Goal: Task Accomplishment & Management: Manage account settings

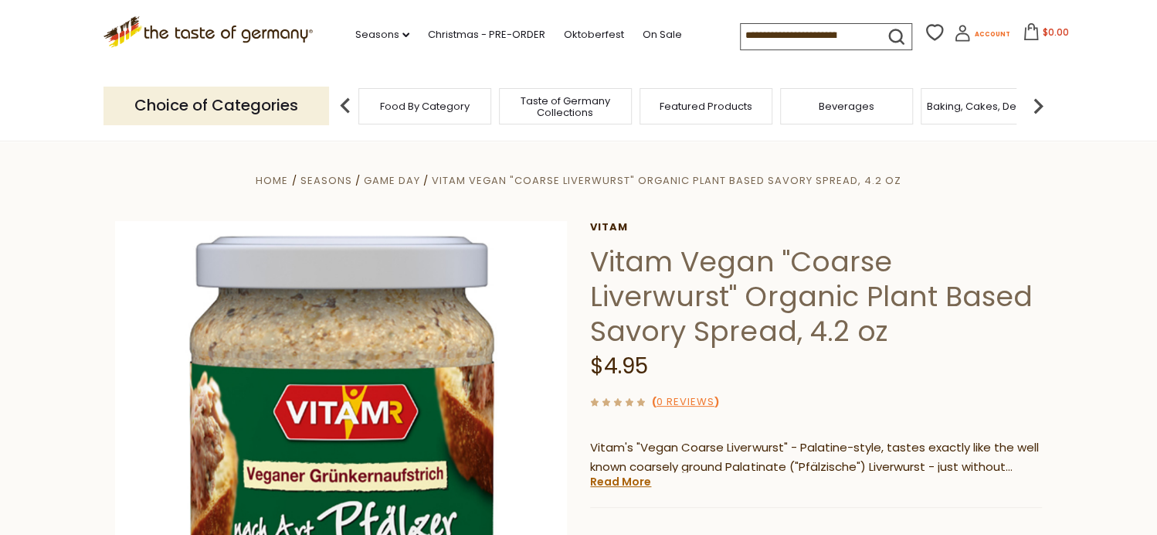
click at [981, 34] on span "Account" at bounding box center [992, 34] width 36 height 8
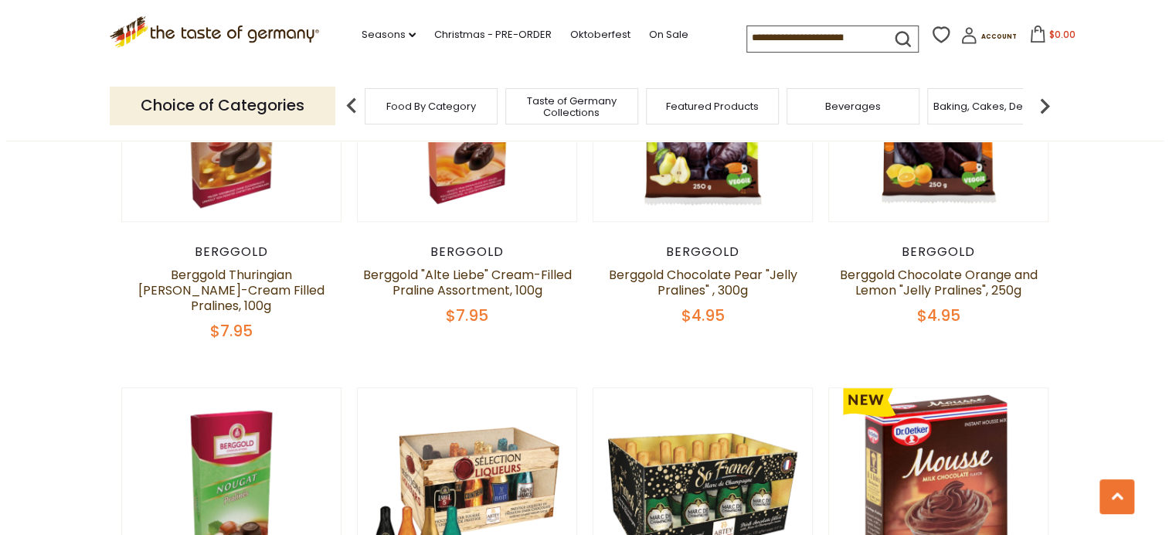
scroll to position [927, 0]
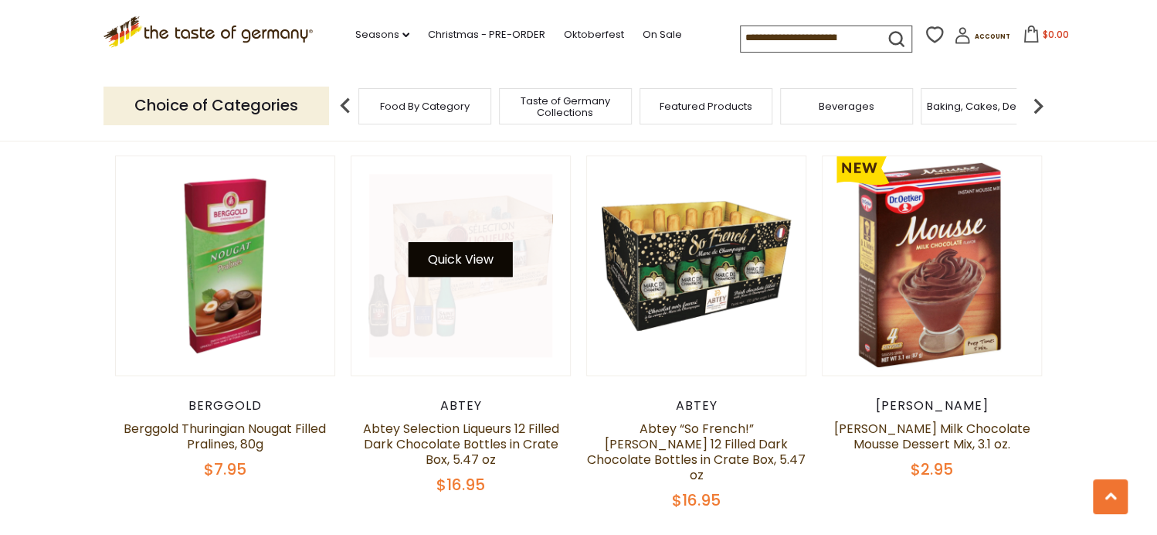
click at [459, 242] on button "Quick View" at bounding box center [461, 259] width 104 height 35
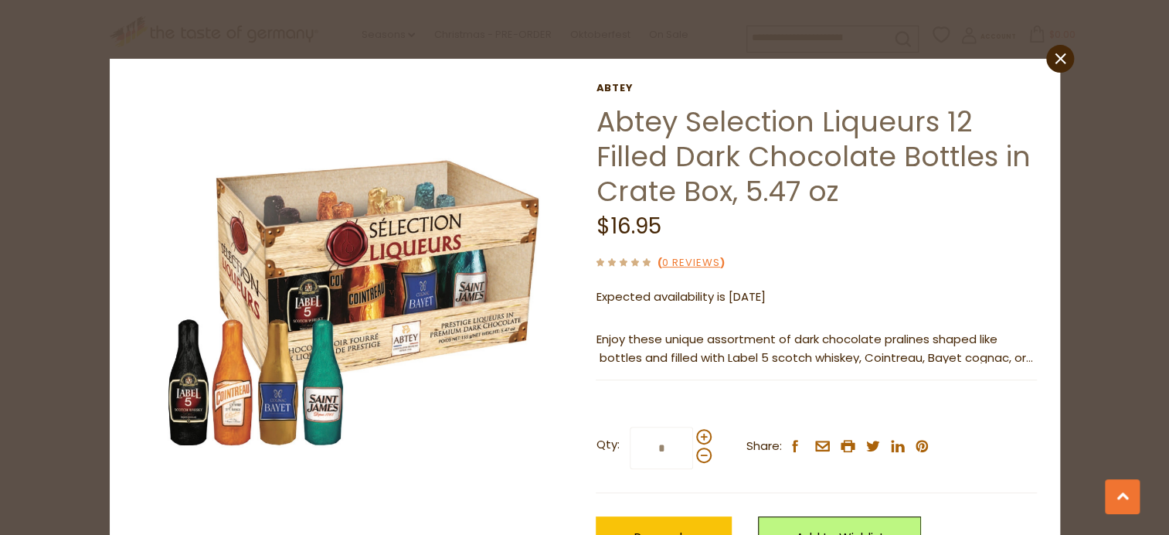
scroll to position [103, 0]
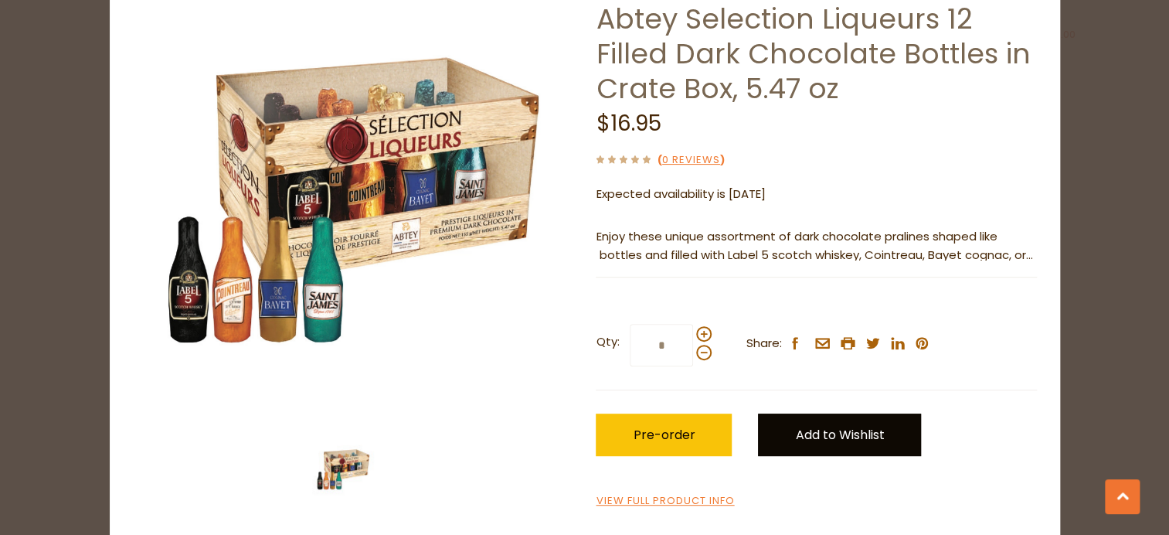
click at [805, 433] on link "Add to Wishlist" at bounding box center [839, 434] width 163 height 42
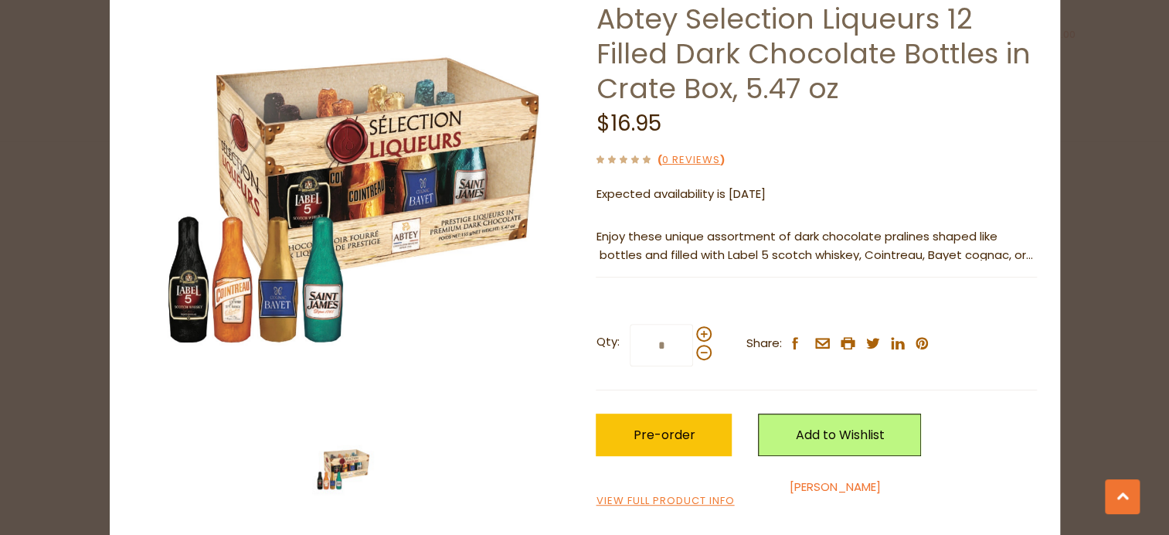
click at [796, 487] on link "[PERSON_NAME]" at bounding box center [835, 486] width 91 height 16
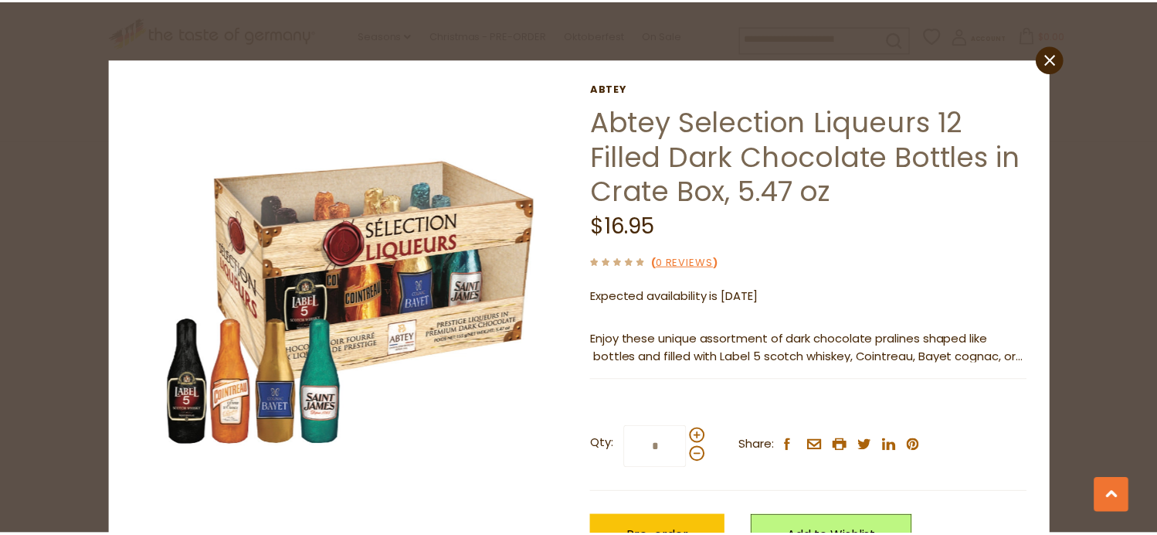
scroll to position [0, 0]
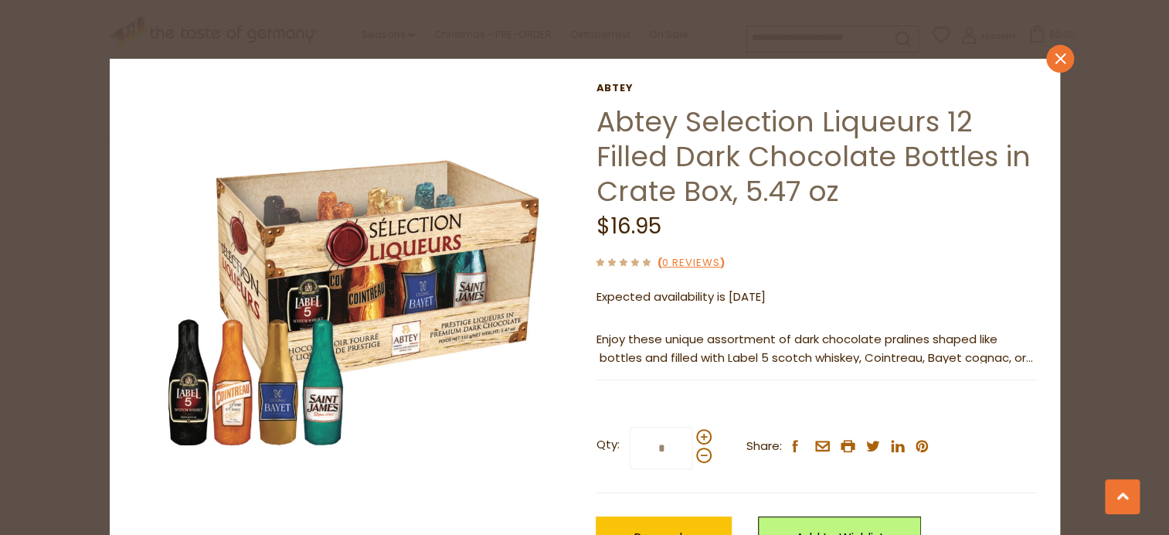
click at [1054, 55] on icon "close" at bounding box center [1060, 59] width 12 height 12
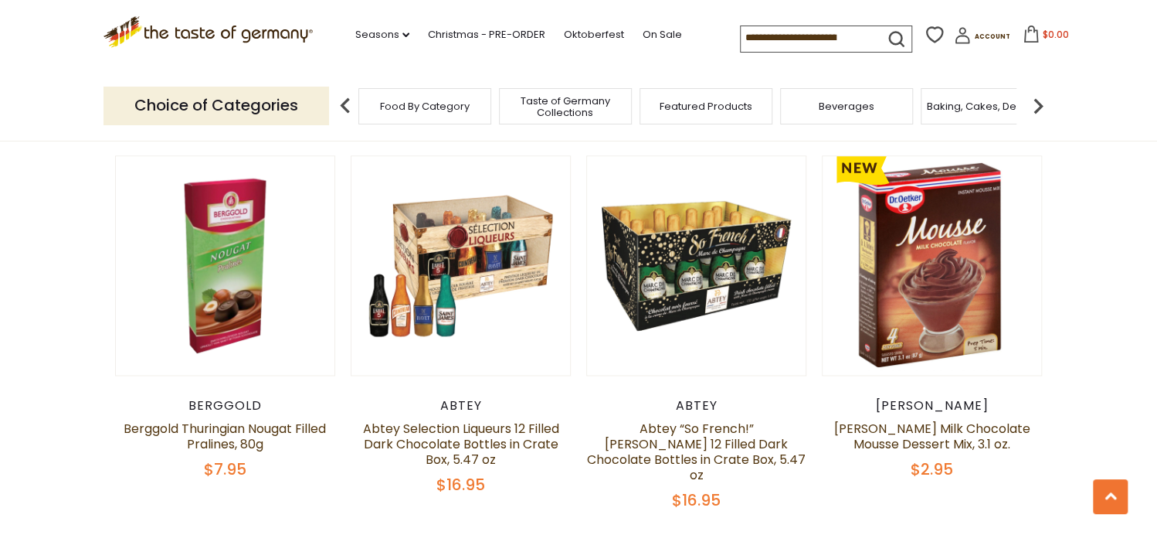
click at [549, 100] on span "Taste of Germany Collections" at bounding box center [566, 106] width 124 height 23
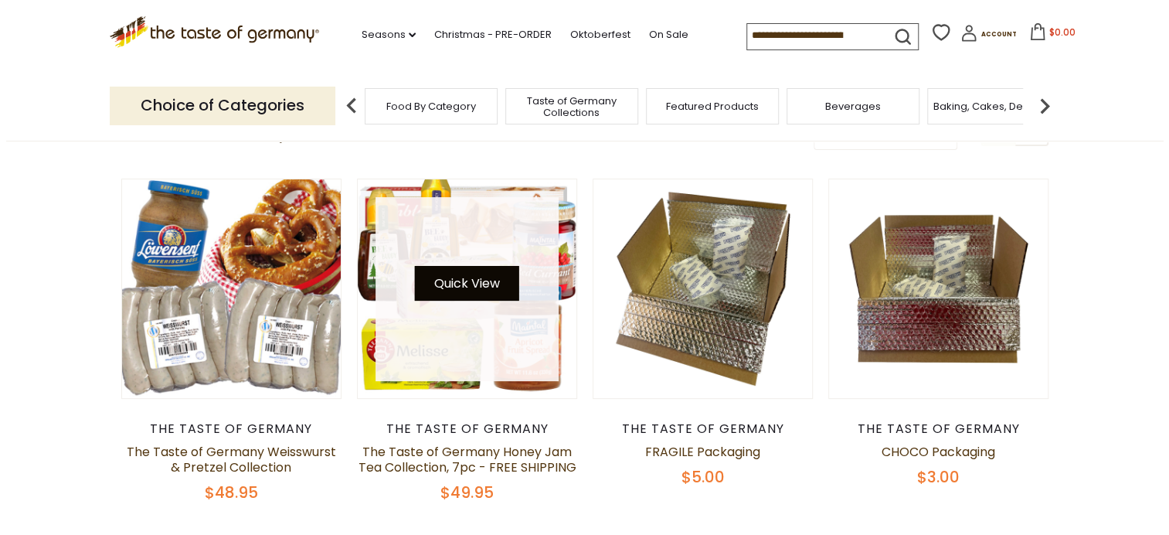
scroll to position [155, 0]
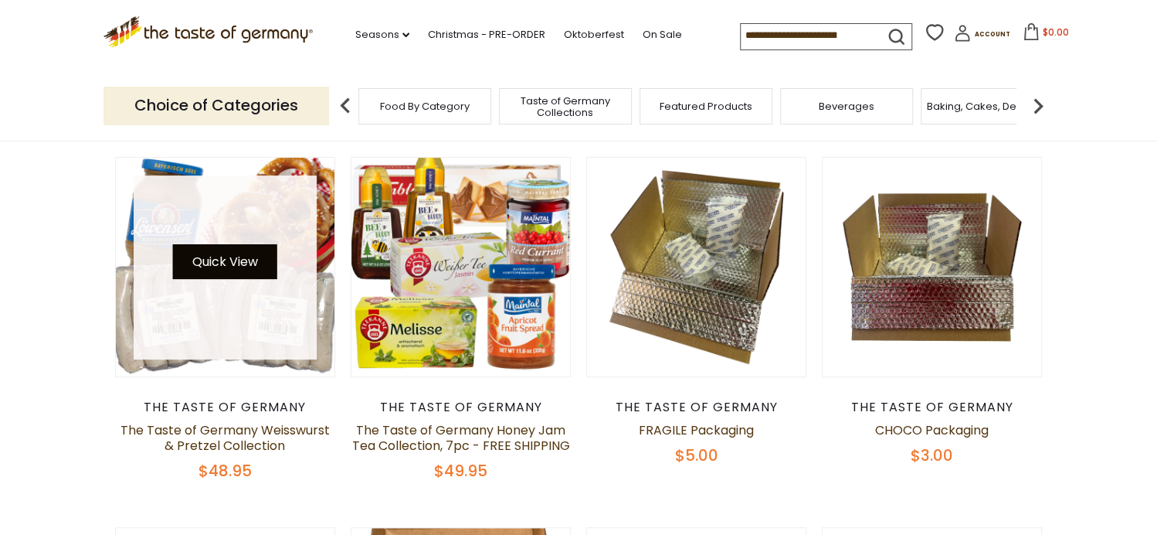
click at [185, 259] on button "Quick View" at bounding box center [225, 261] width 104 height 35
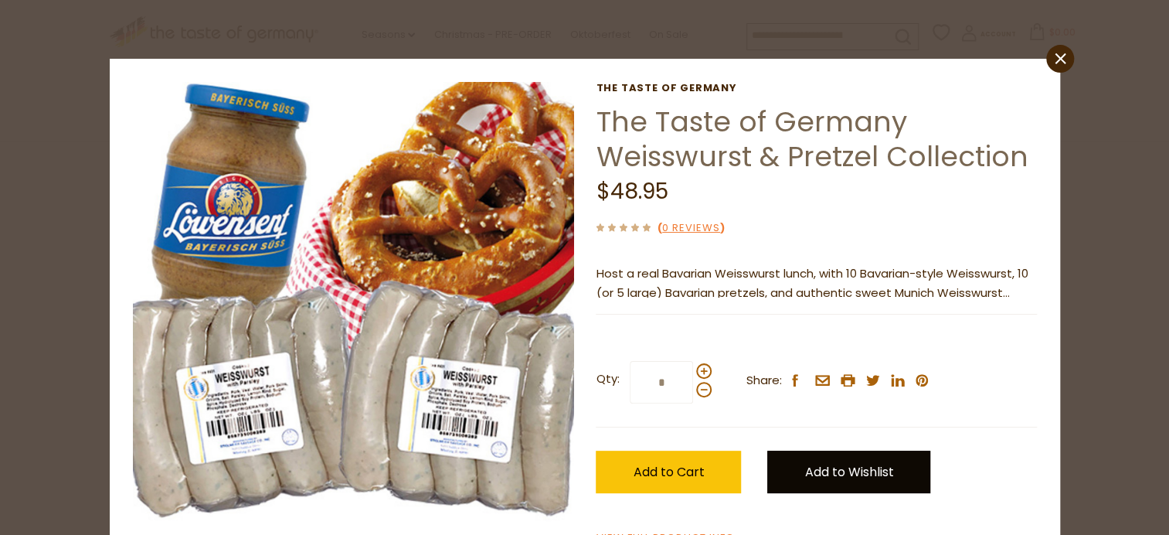
click at [817, 458] on link "Add to Wishlist" at bounding box center [848, 471] width 163 height 42
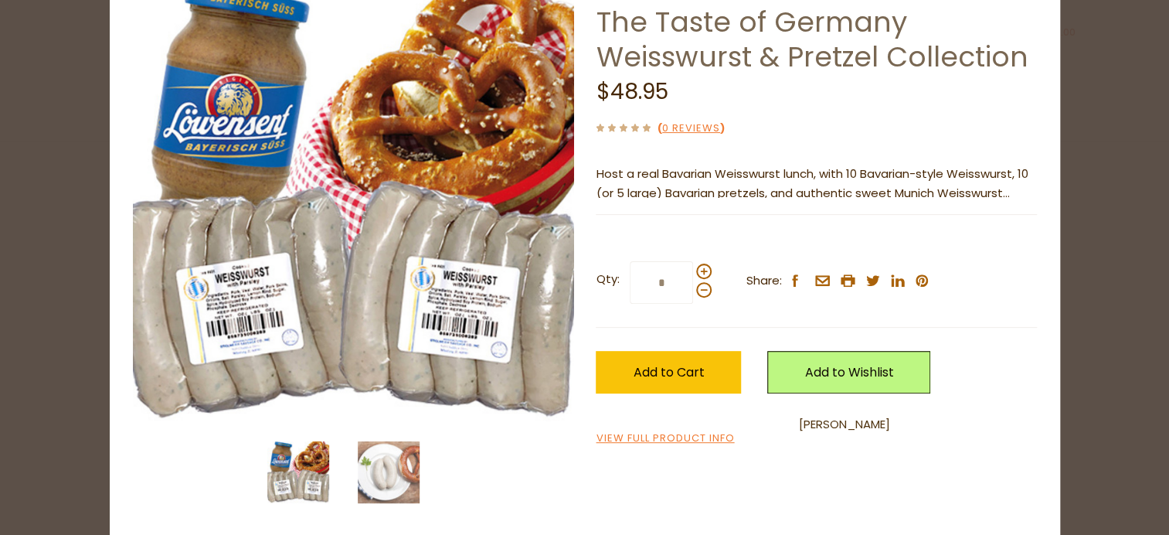
scroll to position [103, 0]
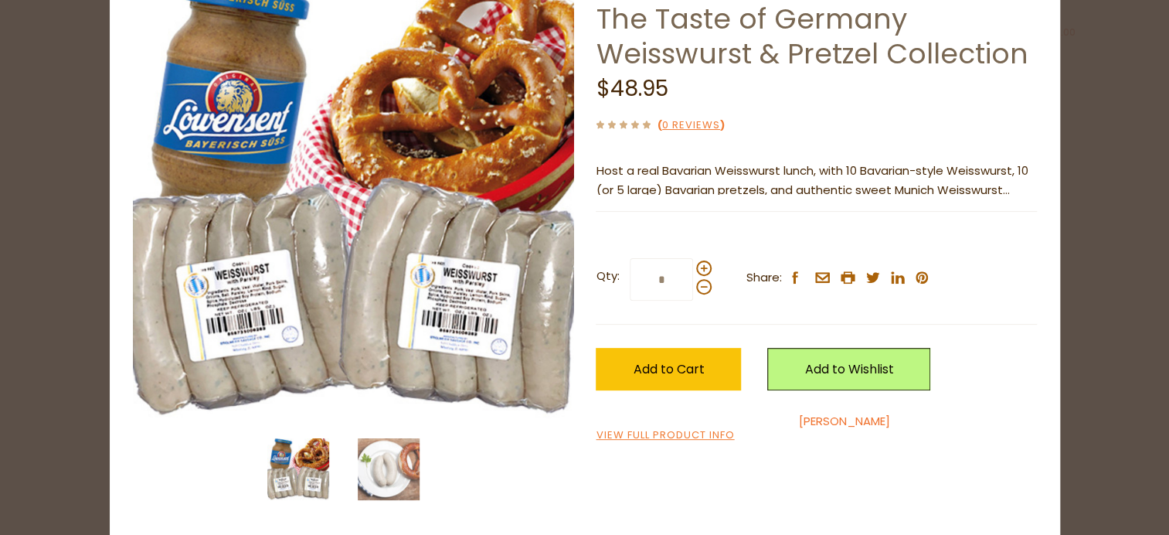
click at [813, 417] on link "[PERSON_NAME]" at bounding box center [844, 421] width 91 height 16
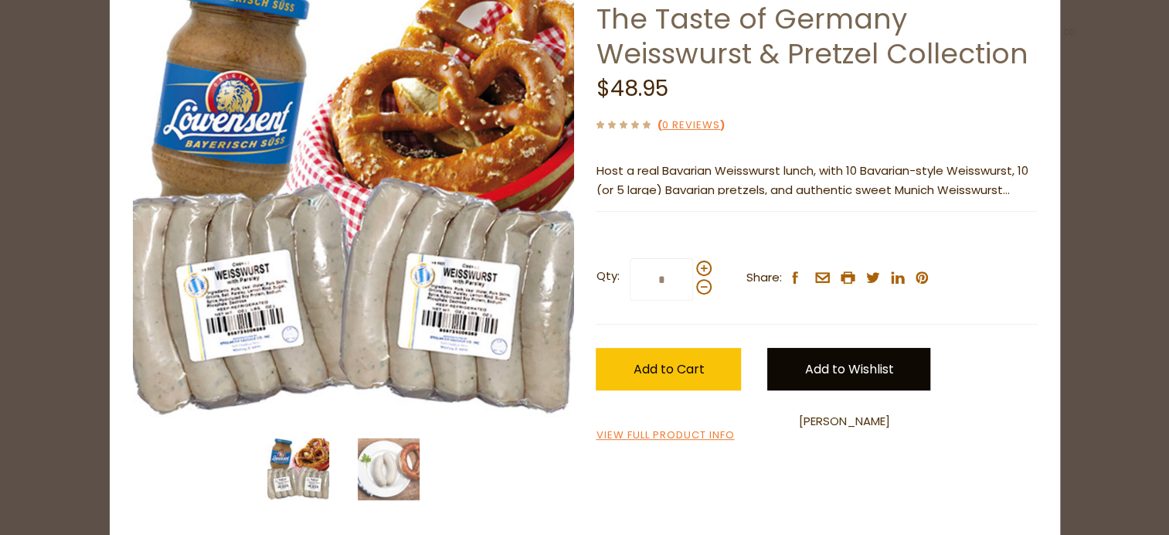
click at [813, 366] on link "Add to Wishlist" at bounding box center [848, 369] width 163 height 42
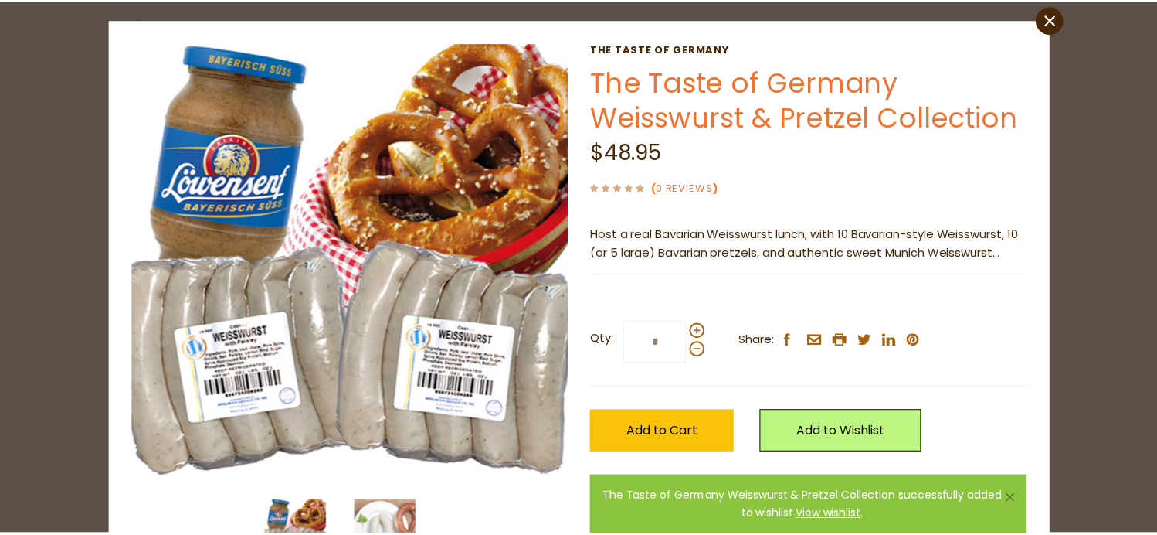
scroll to position [0, 0]
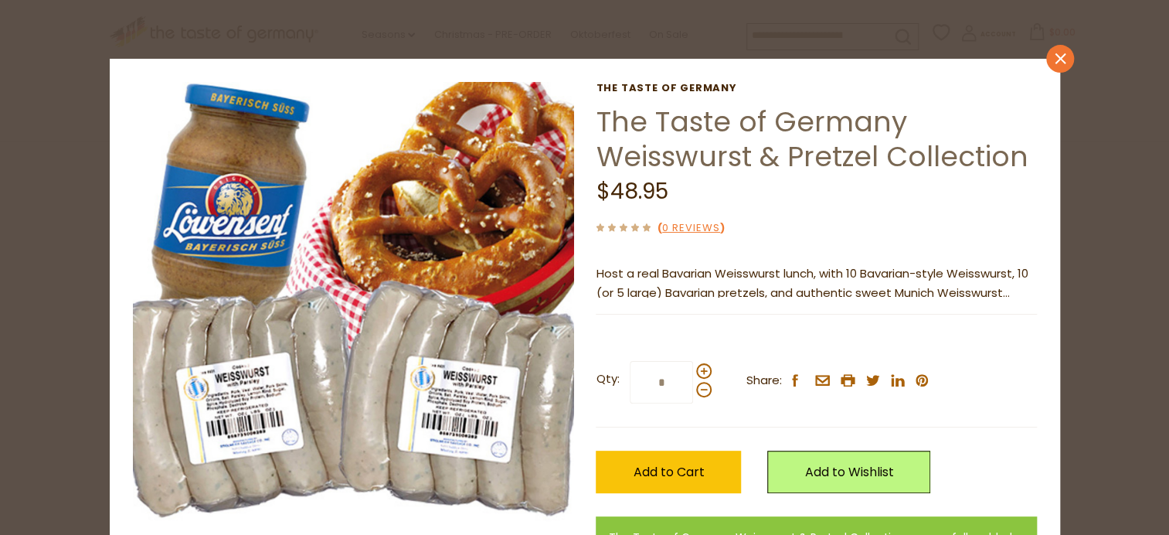
click at [1055, 59] on icon at bounding box center [1060, 58] width 11 height 11
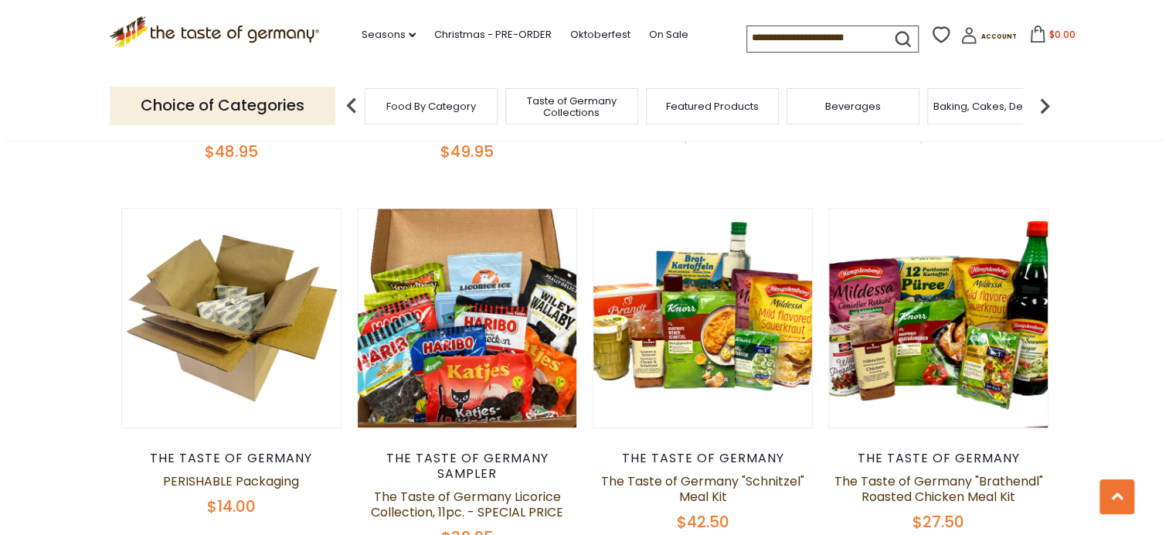
scroll to position [541, 0]
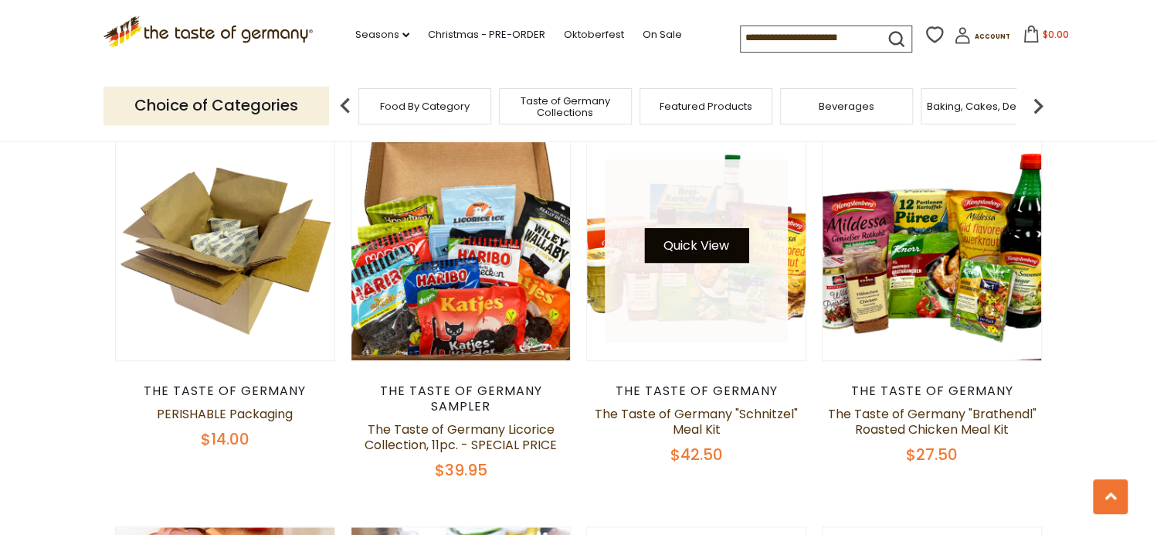
click at [679, 248] on button "Quick View" at bounding box center [696, 245] width 104 height 35
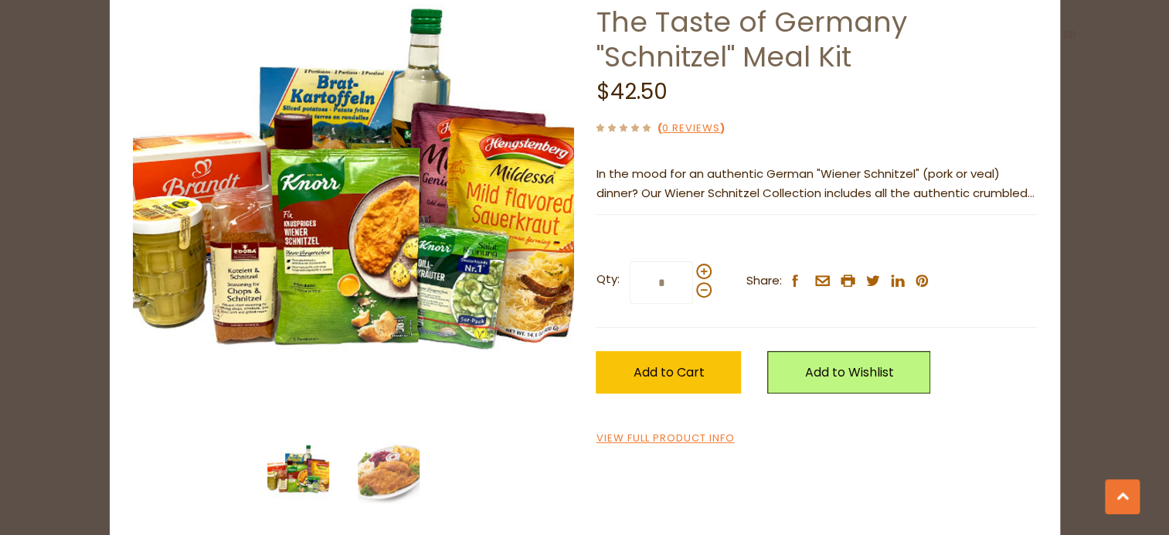
scroll to position [103, 0]
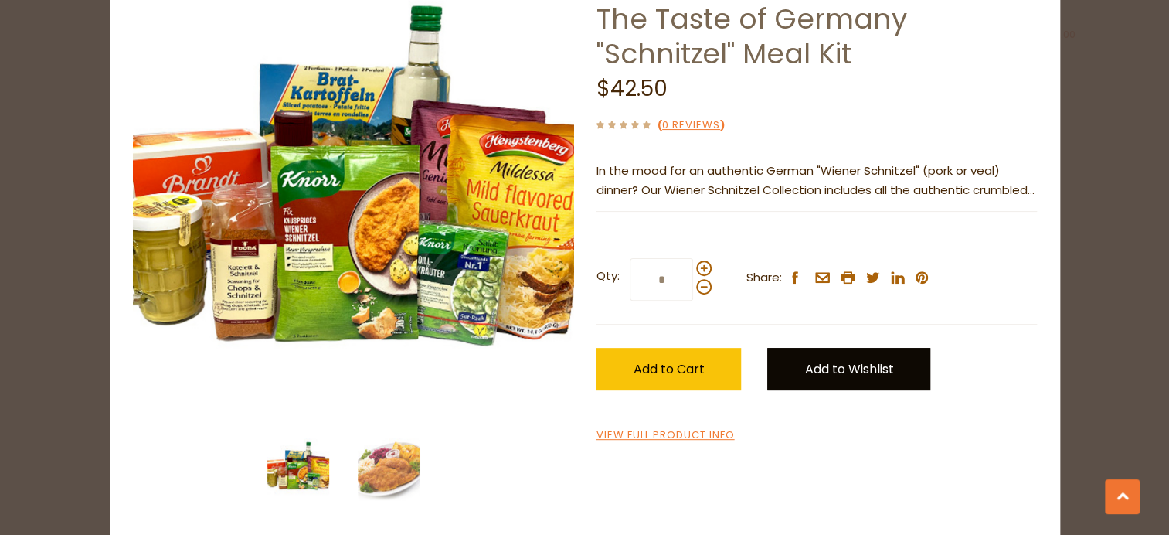
click at [818, 362] on link "Add to Wishlist" at bounding box center [848, 369] width 163 height 42
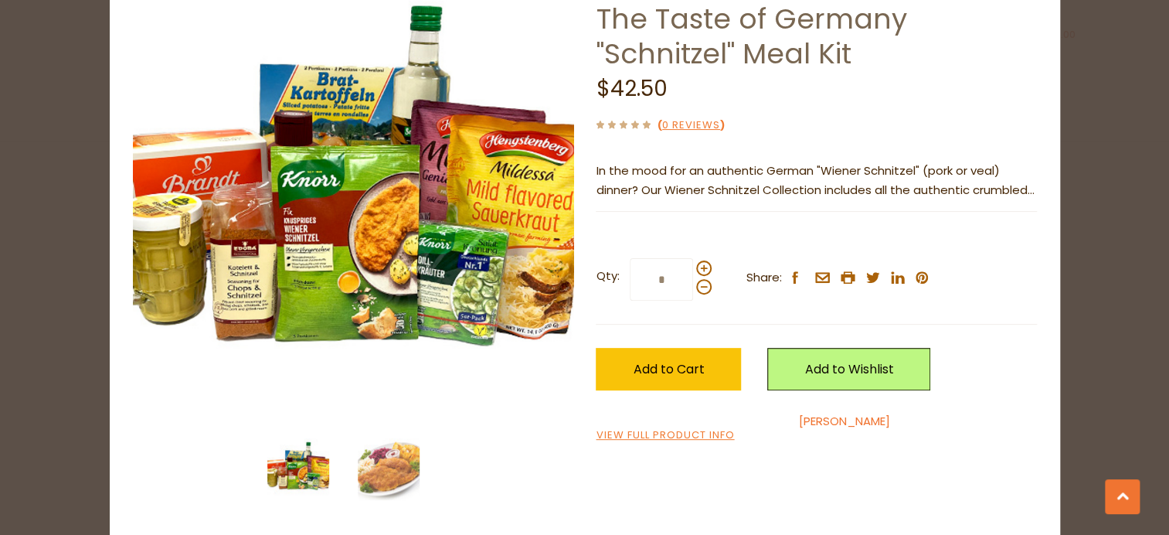
click at [801, 421] on link "[PERSON_NAME]" at bounding box center [844, 421] width 91 height 16
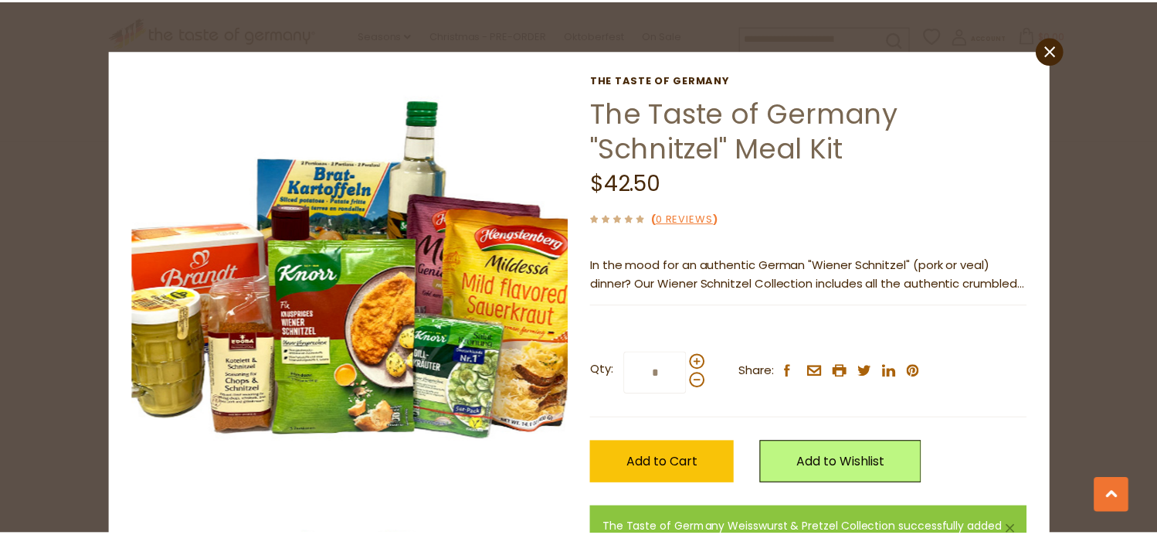
scroll to position [0, 0]
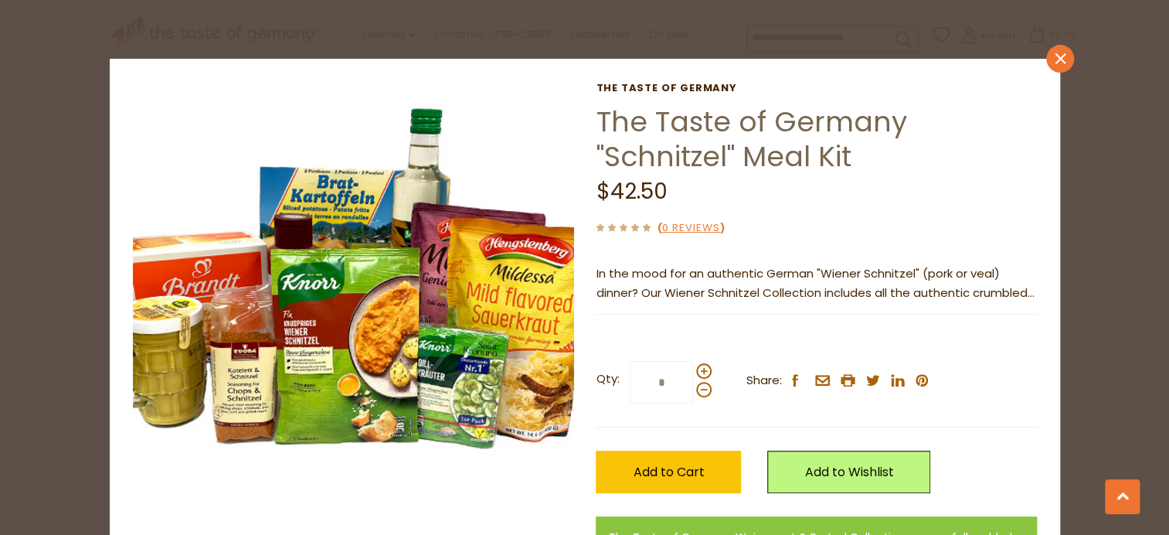
click at [1055, 53] on icon at bounding box center [1060, 58] width 11 height 11
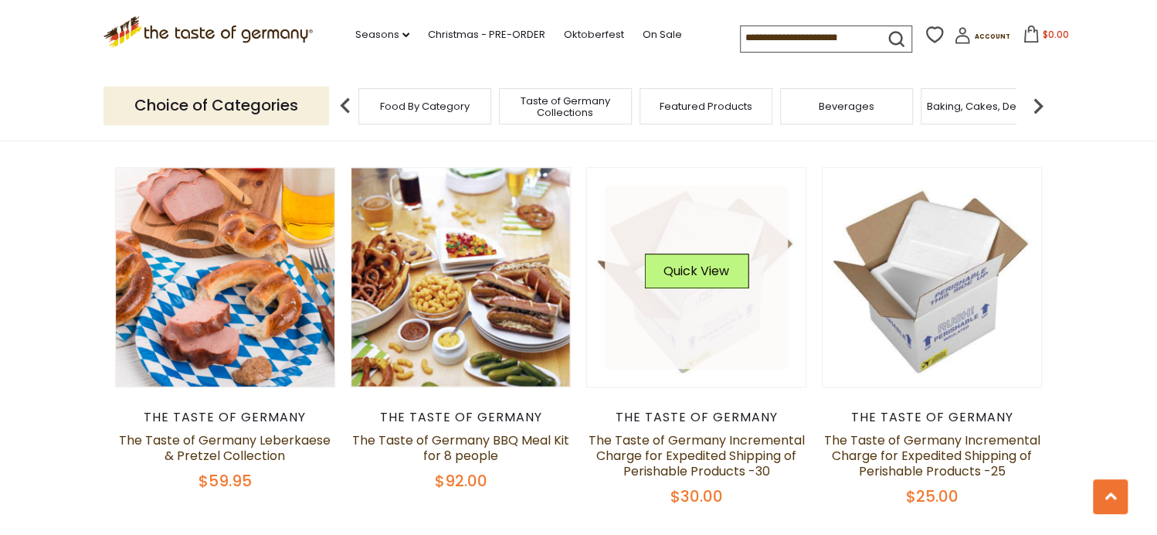
scroll to position [927, 0]
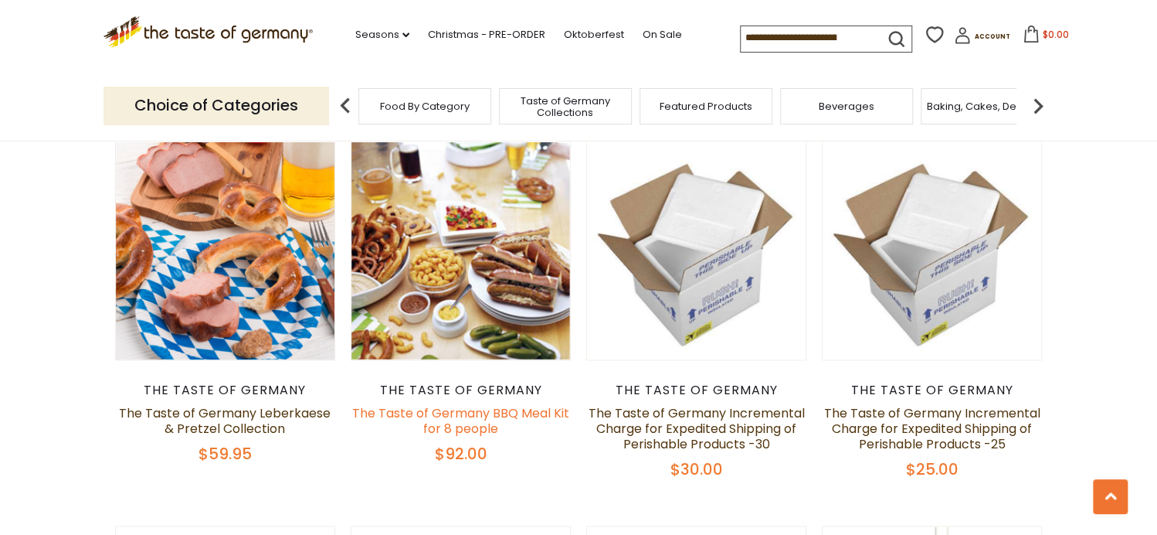
click at [449, 404] on link "The Taste of Germany BBQ Meal Kit for 8 people" at bounding box center [460, 420] width 217 height 33
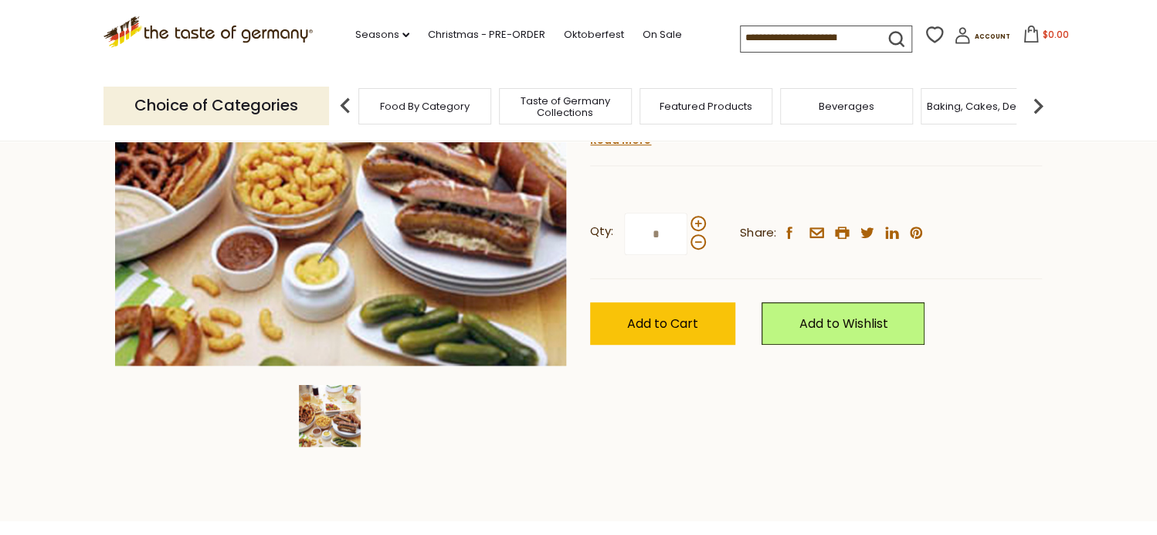
scroll to position [309, 0]
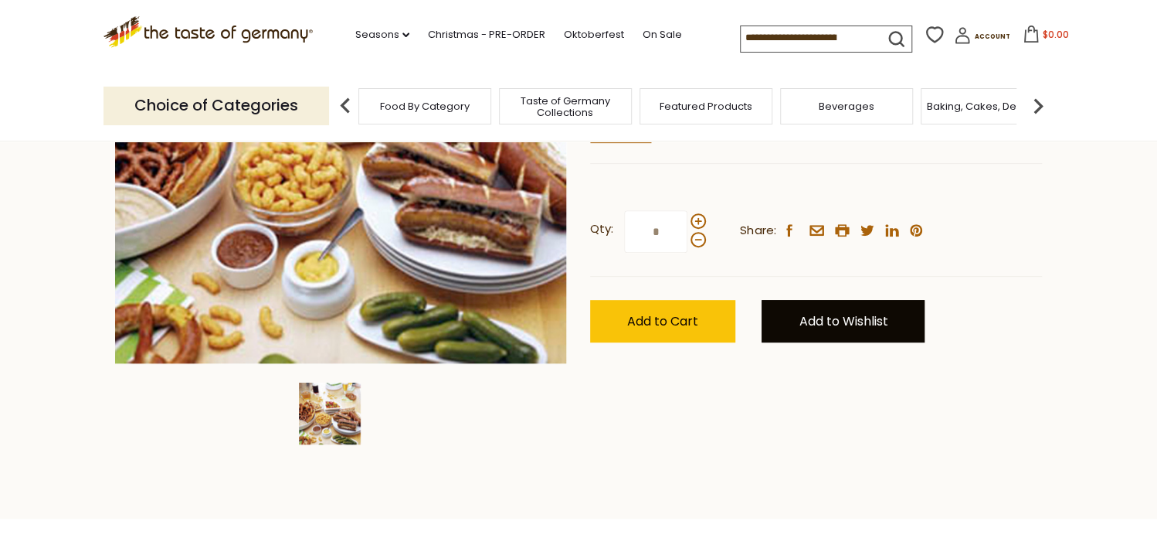
click at [864, 318] on link "Add to Wishlist" at bounding box center [843, 321] width 163 height 42
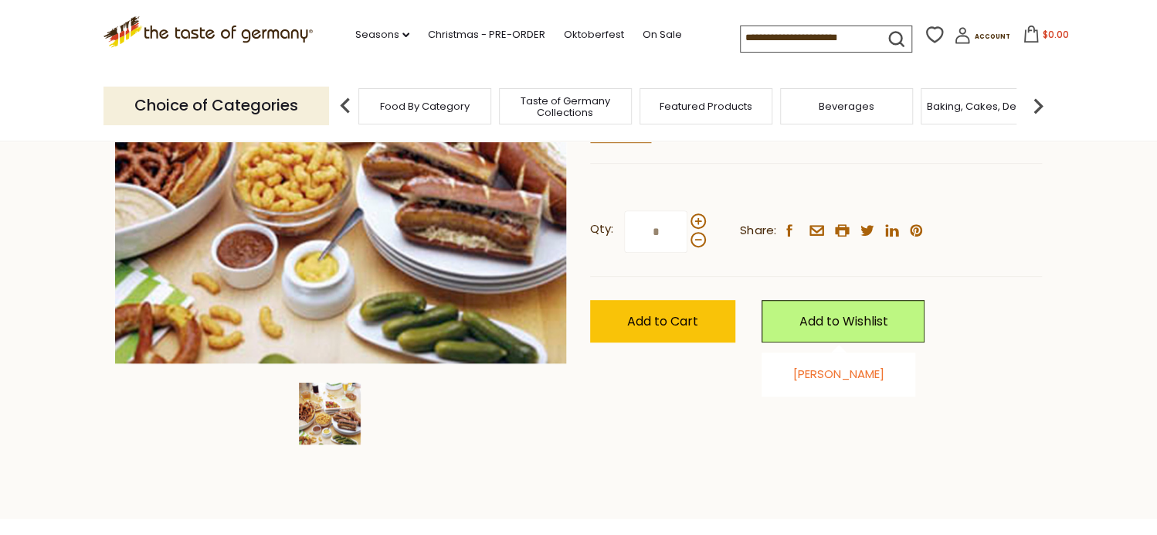
click at [814, 372] on link "[PERSON_NAME]" at bounding box center [838, 373] width 91 height 16
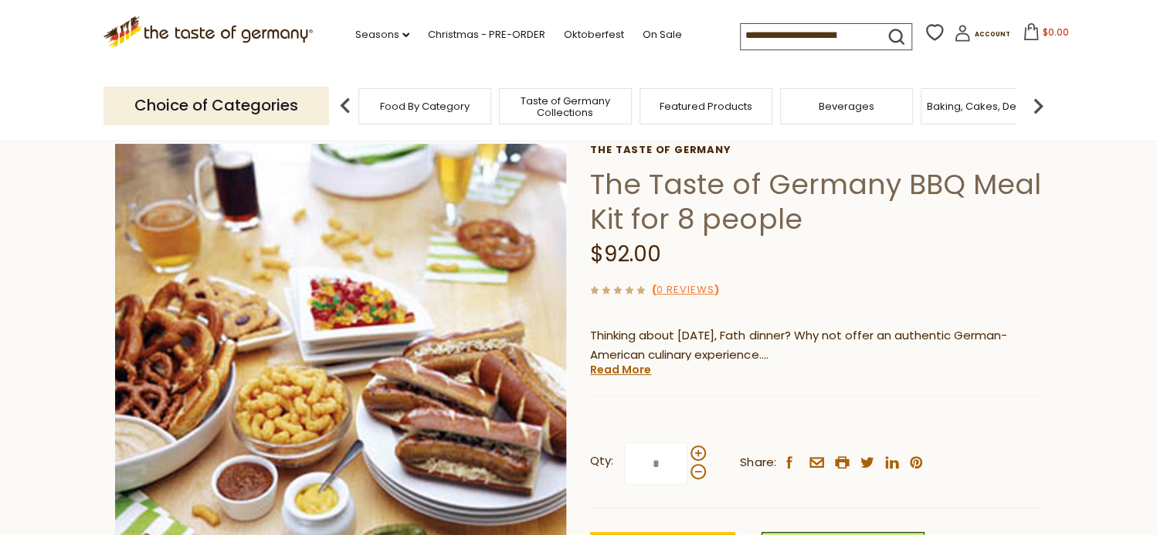
scroll to position [0, 0]
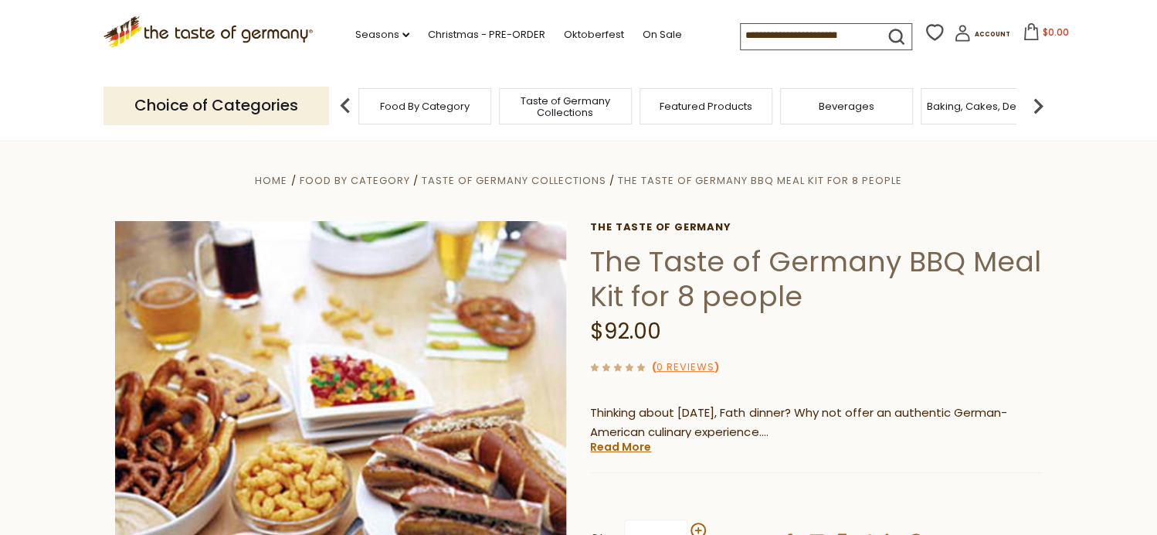
click at [739, 109] on span "Featured Products" at bounding box center [706, 106] width 93 height 12
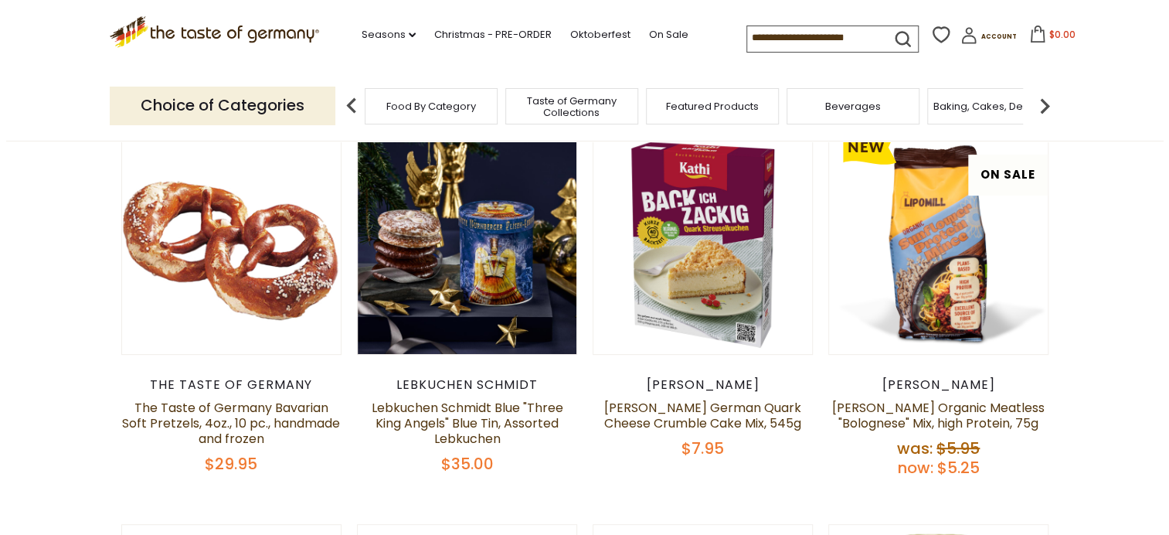
scroll to position [155, 0]
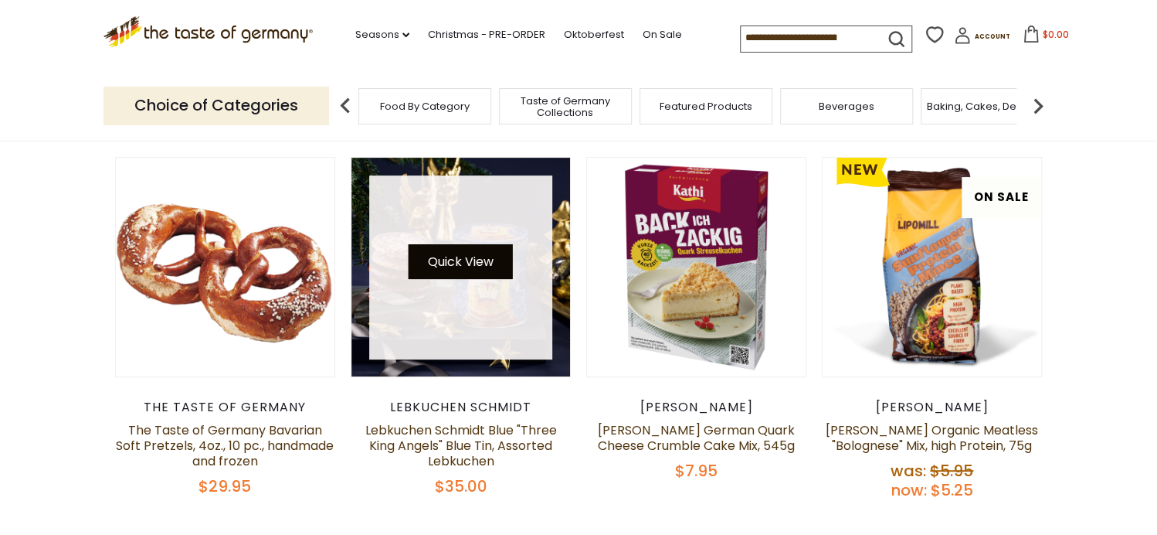
click at [443, 262] on button "Quick View" at bounding box center [461, 261] width 104 height 35
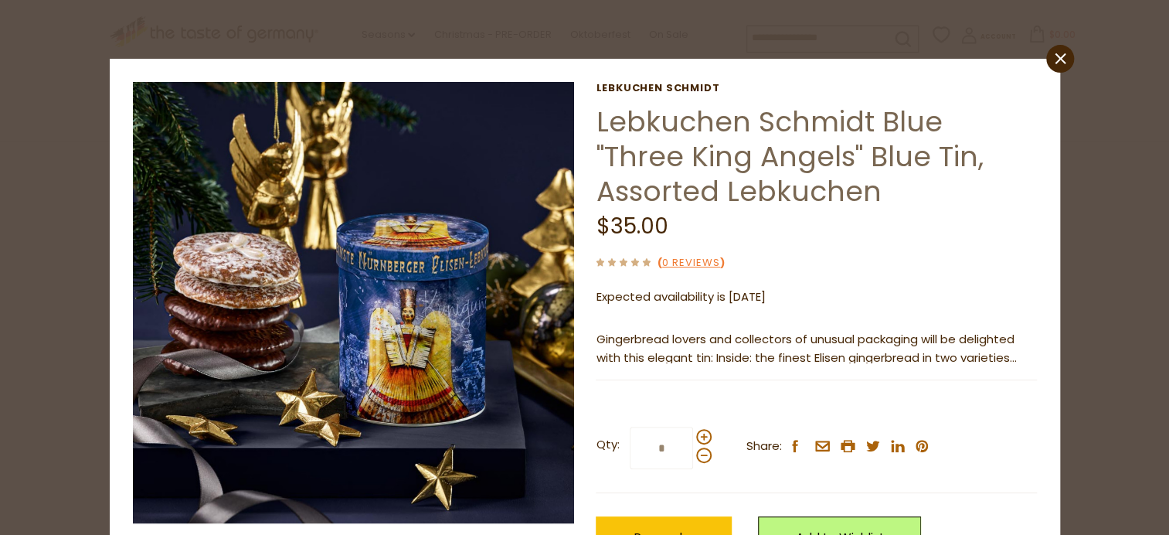
scroll to position [77, 0]
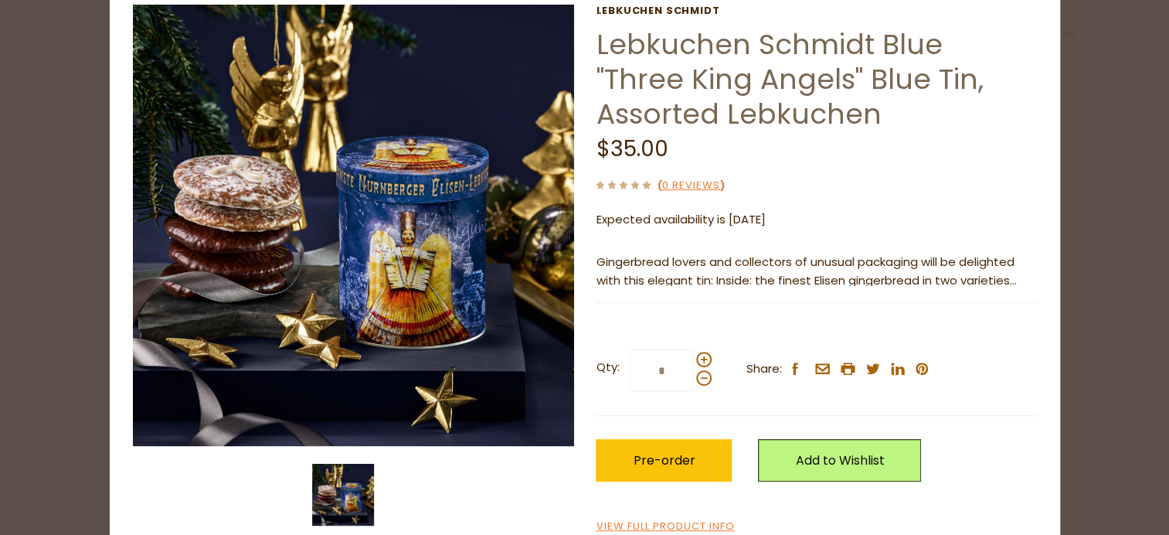
click at [810, 460] on link "Add to Wishlist" at bounding box center [839, 460] width 163 height 42
click at [793, 512] on link "[PERSON_NAME]" at bounding box center [835, 512] width 91 height 16
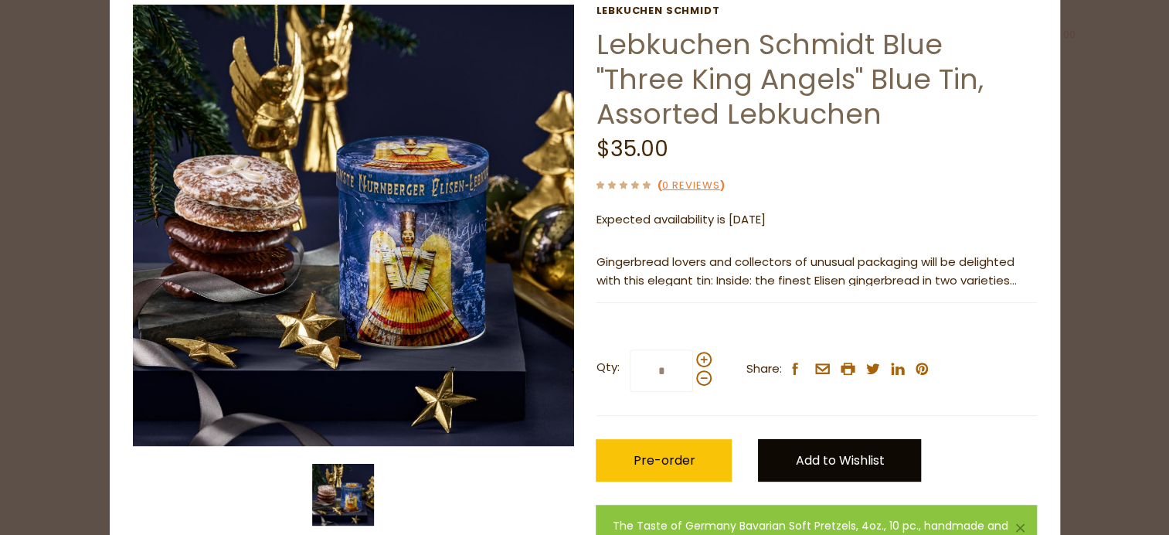
click at [810, 459] on link "Add to Wishlist" at bounding box center [839, 460] width 163 height 42
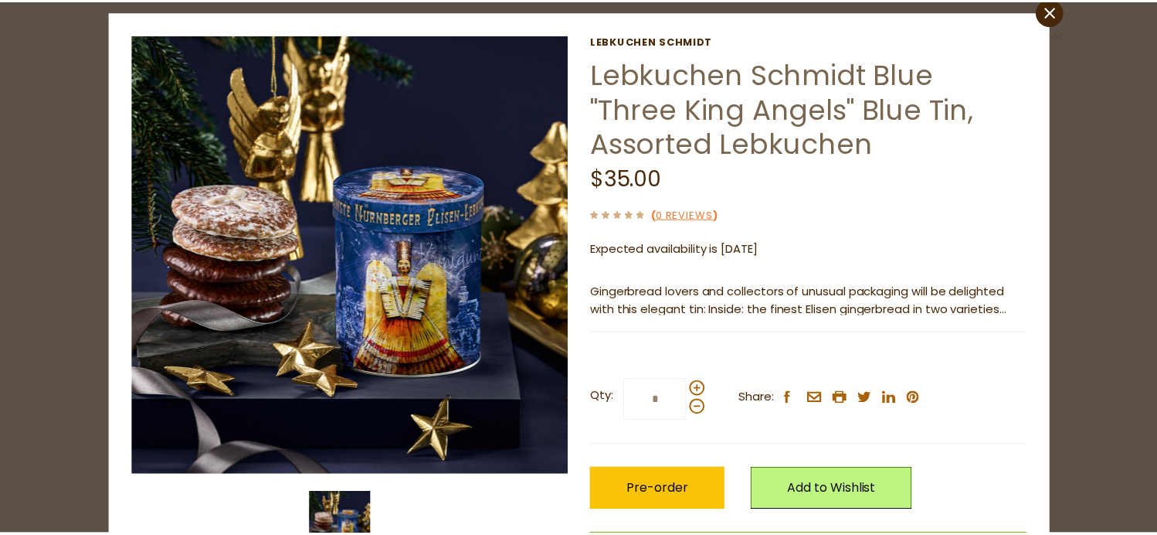
scroll to position [0, 0]
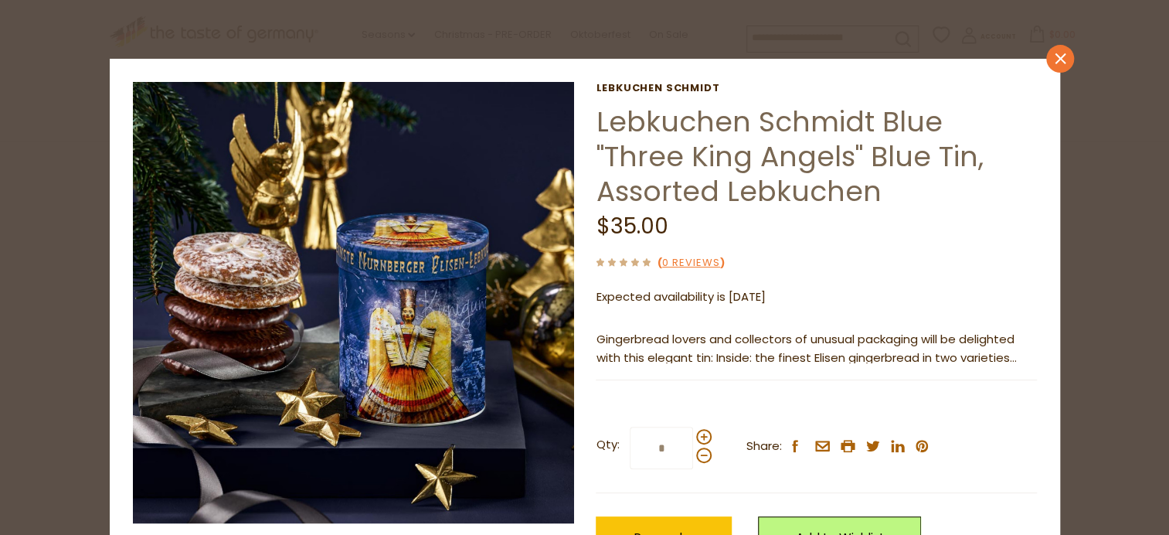
click at [1055, 58] on icon at bounding box center [1060, 58] width 11 height 11
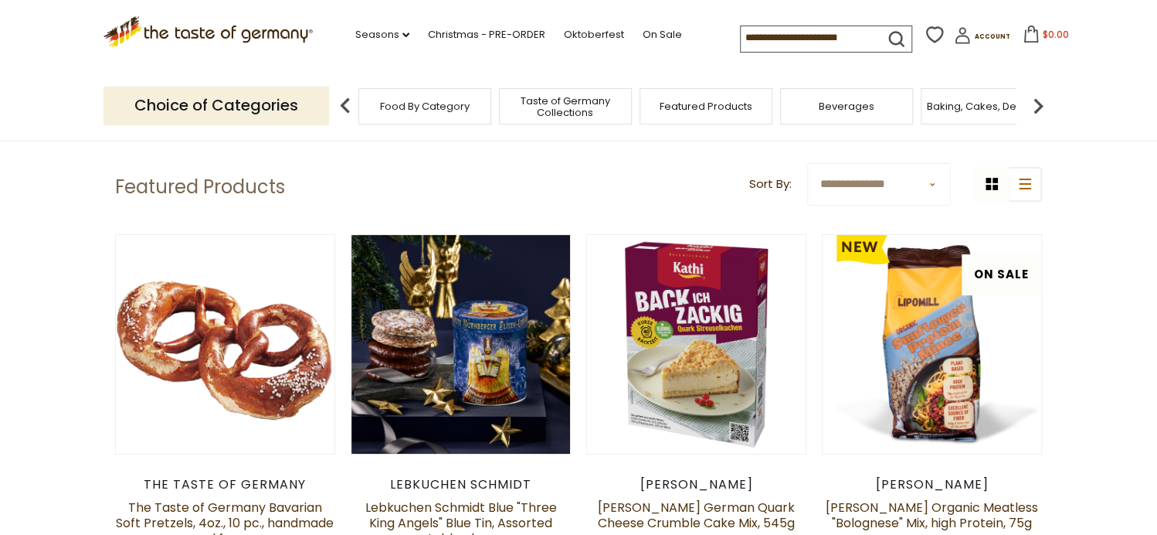
scroll to position [77, 0]
click at [976, 37] on span "Account" at bounding box center [992, 36] width 36 height 8
